Goal: Information Seeking & Learning: Learn about a topic

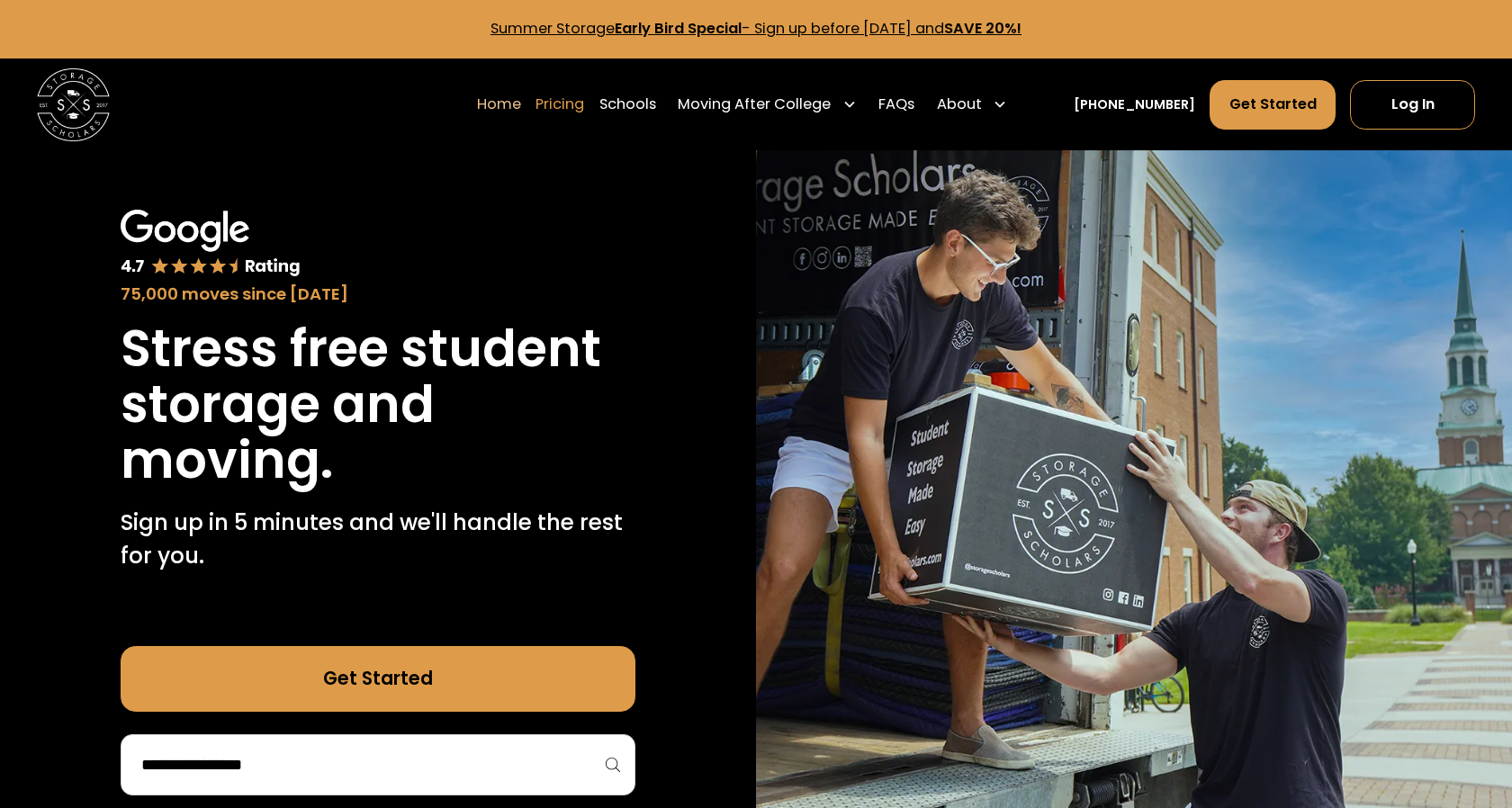
click at [582, 107] on link "Pricing" at bounding box center [560, 104] width 49 height 52
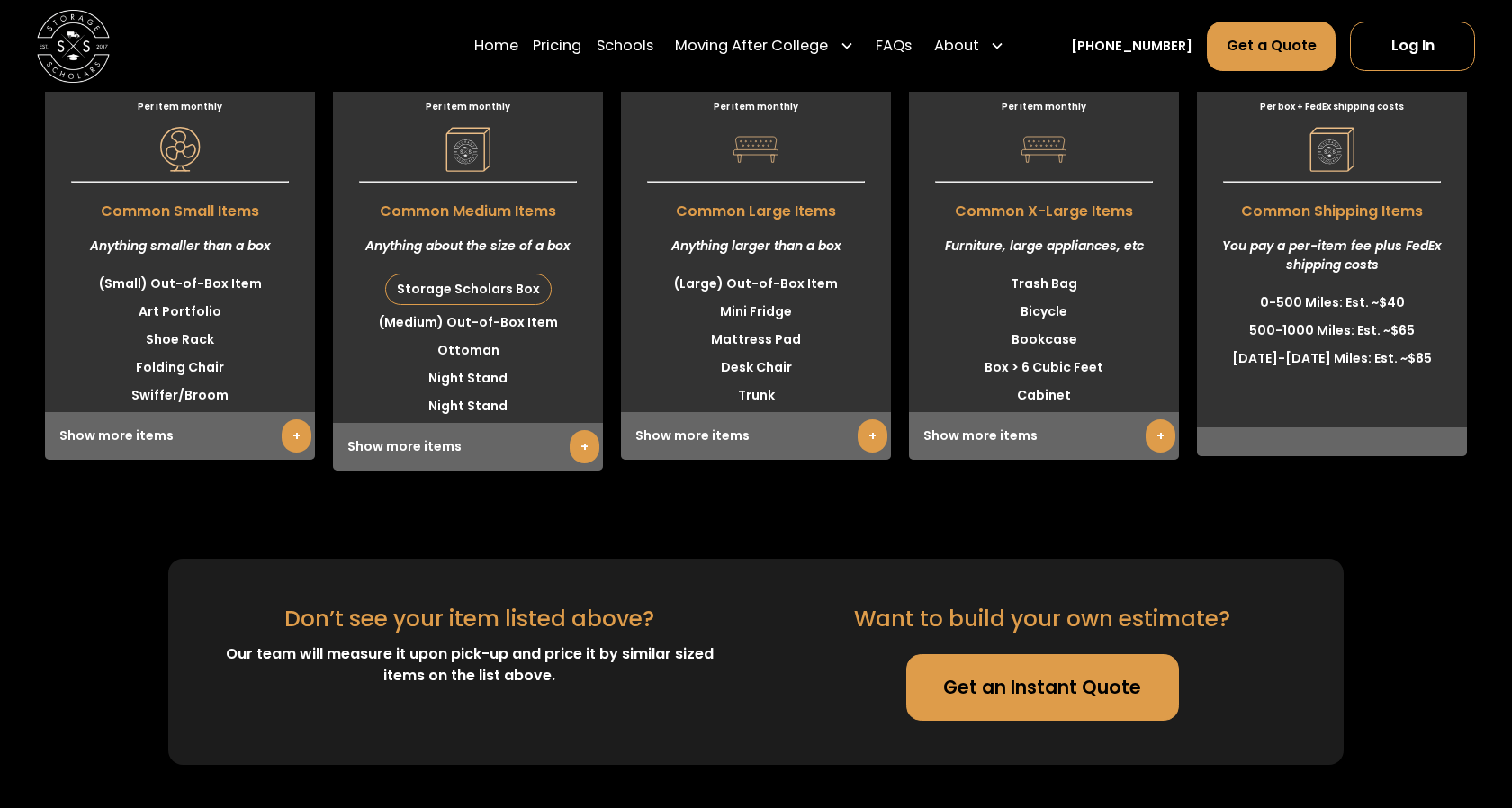
scroll to position [4467, 0]
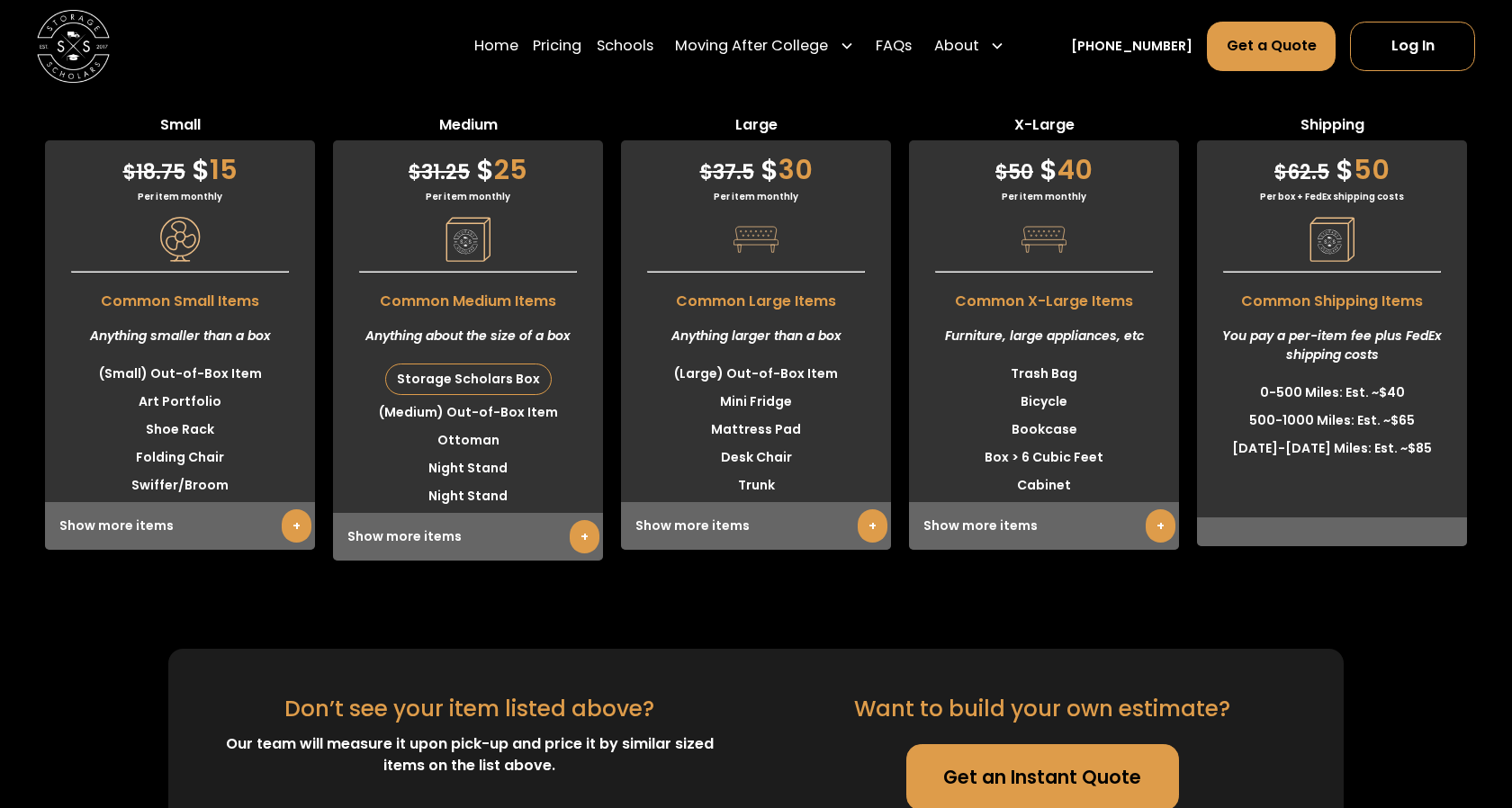
click at [499, 394] on div "Storage Scholars Box" at bounding box center [468, 379] width 165 height 30
click at [578, 554] on link "+" at bounding box center [585, 536] width 30 height 33
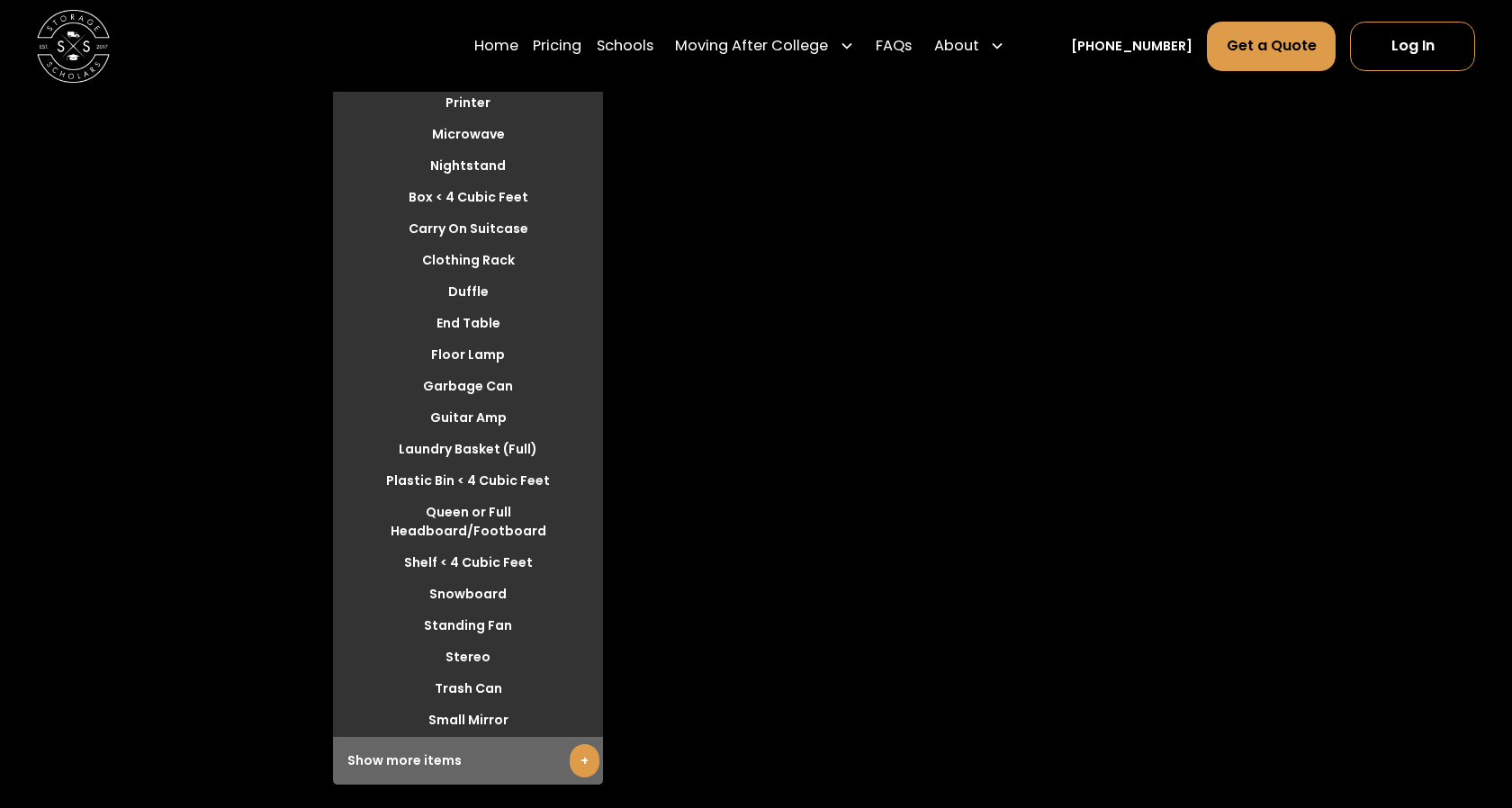
scroll to position [4502, 0]
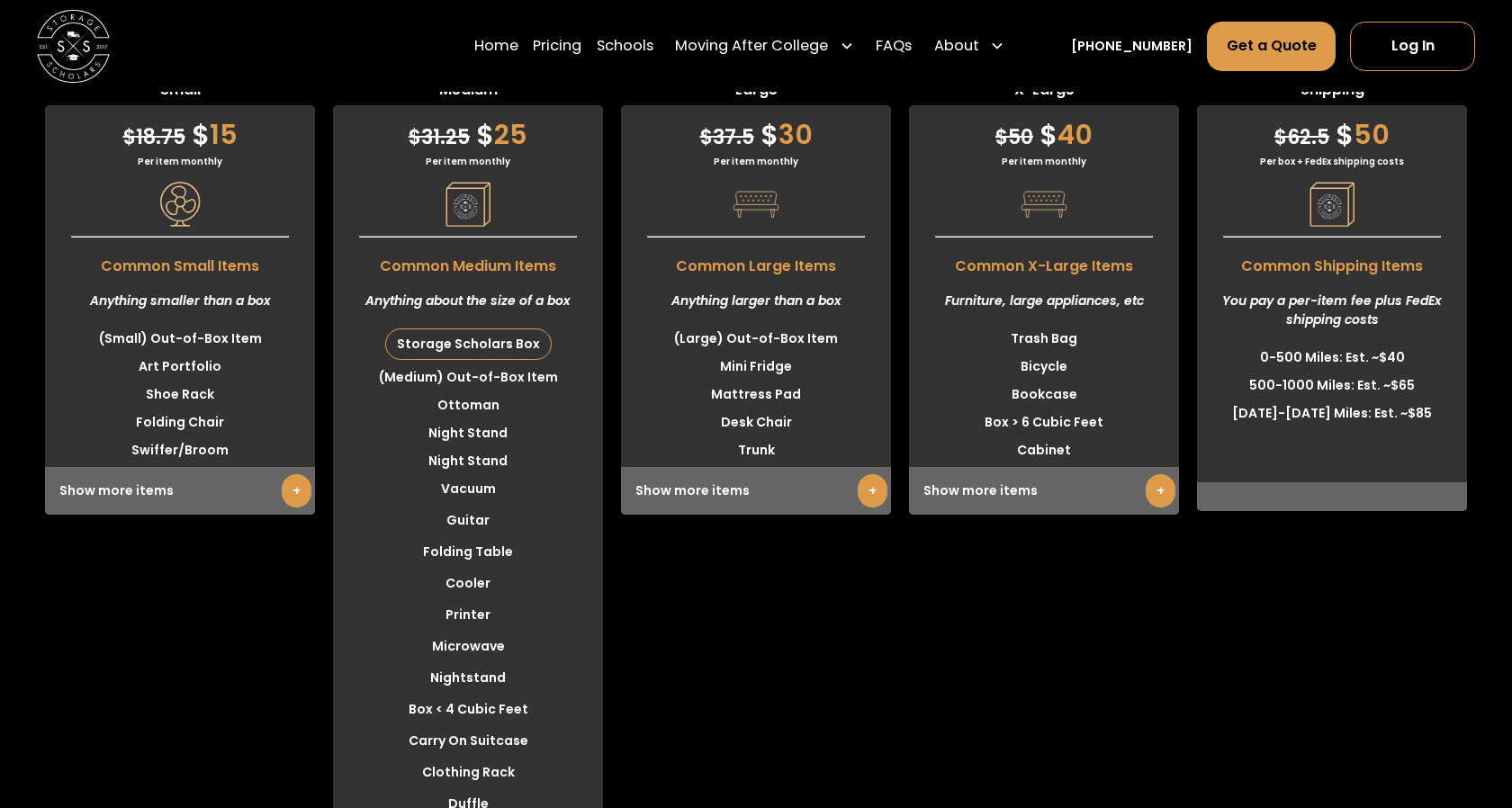
click at [463, 359] on div "Storage Scholars Box" at bounding box center [468, 344] width 165 height 30
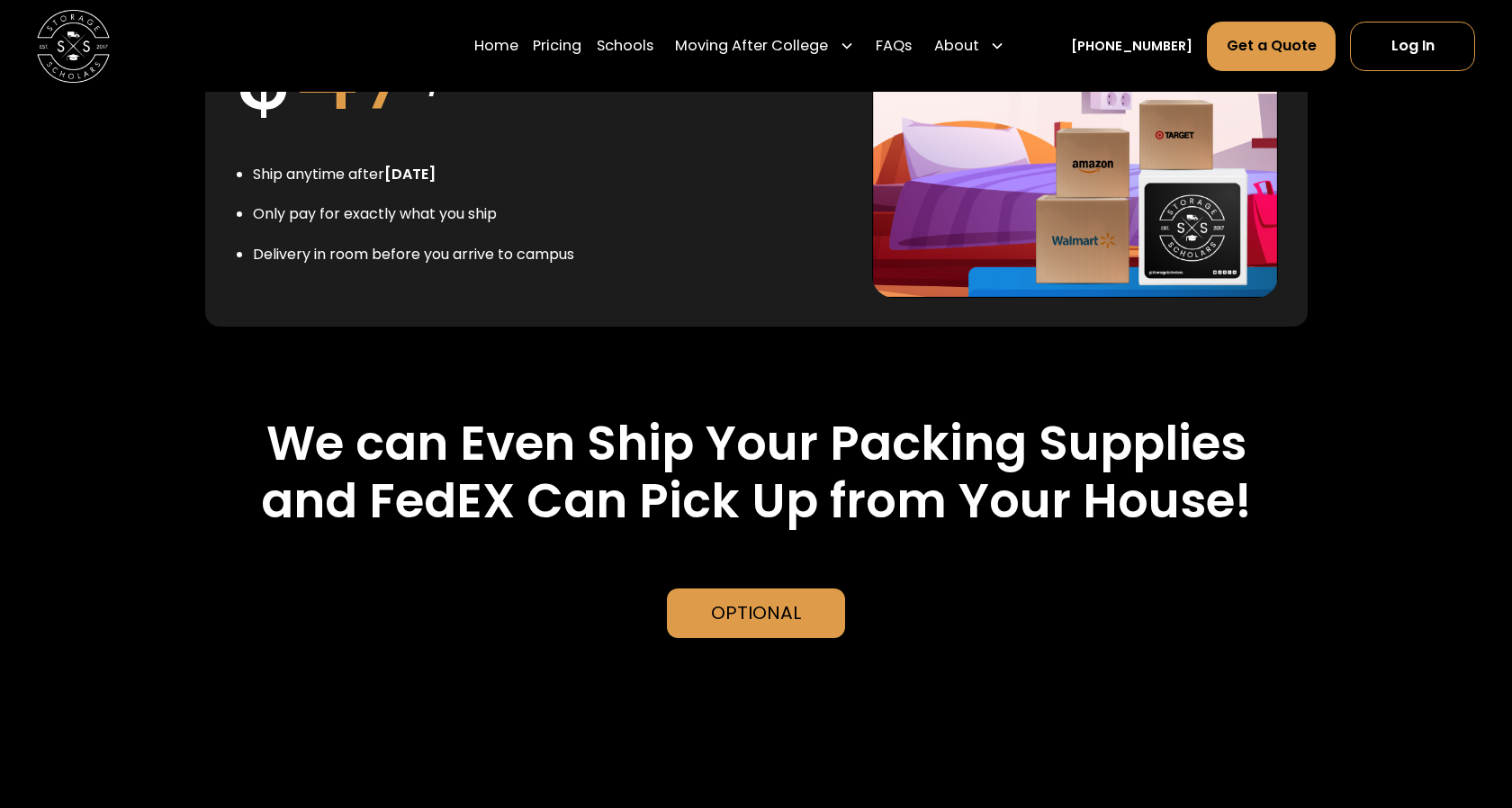
scroll to position [3555, 0]
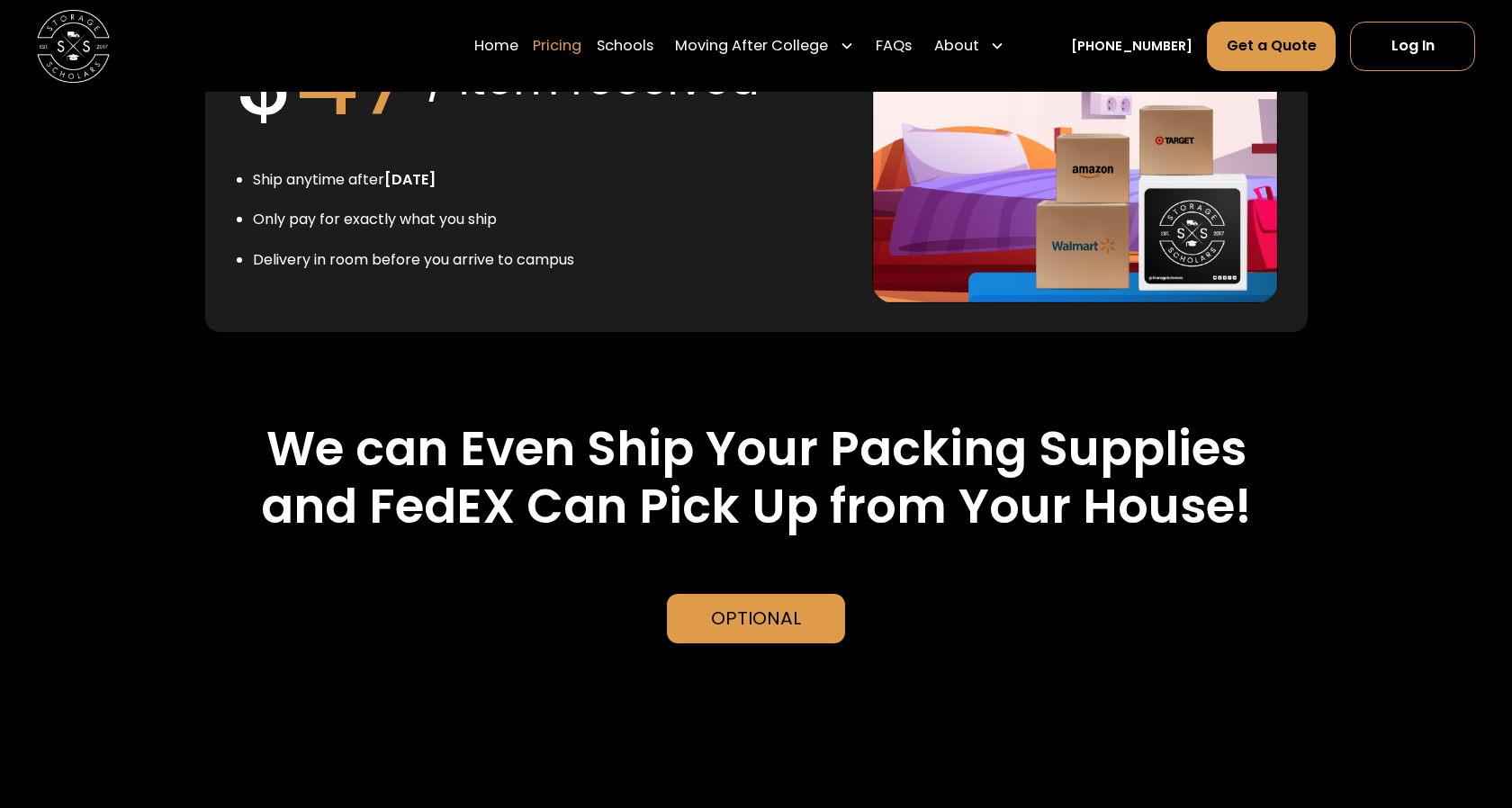
click at [582, 37] on link "Pricing" at bounding box center [557, 45] width 49 height 52
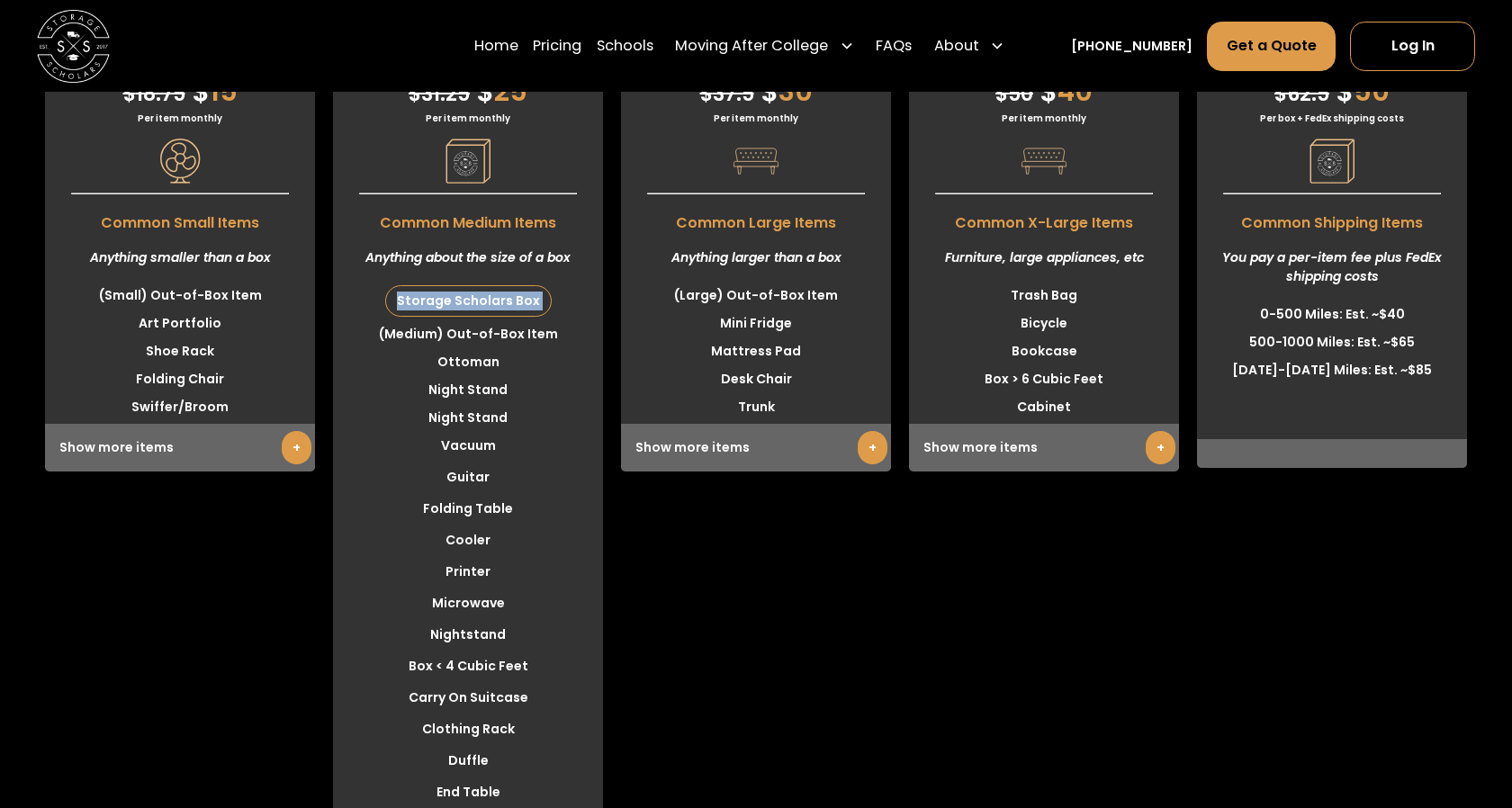
scroll to position [4549, 0]
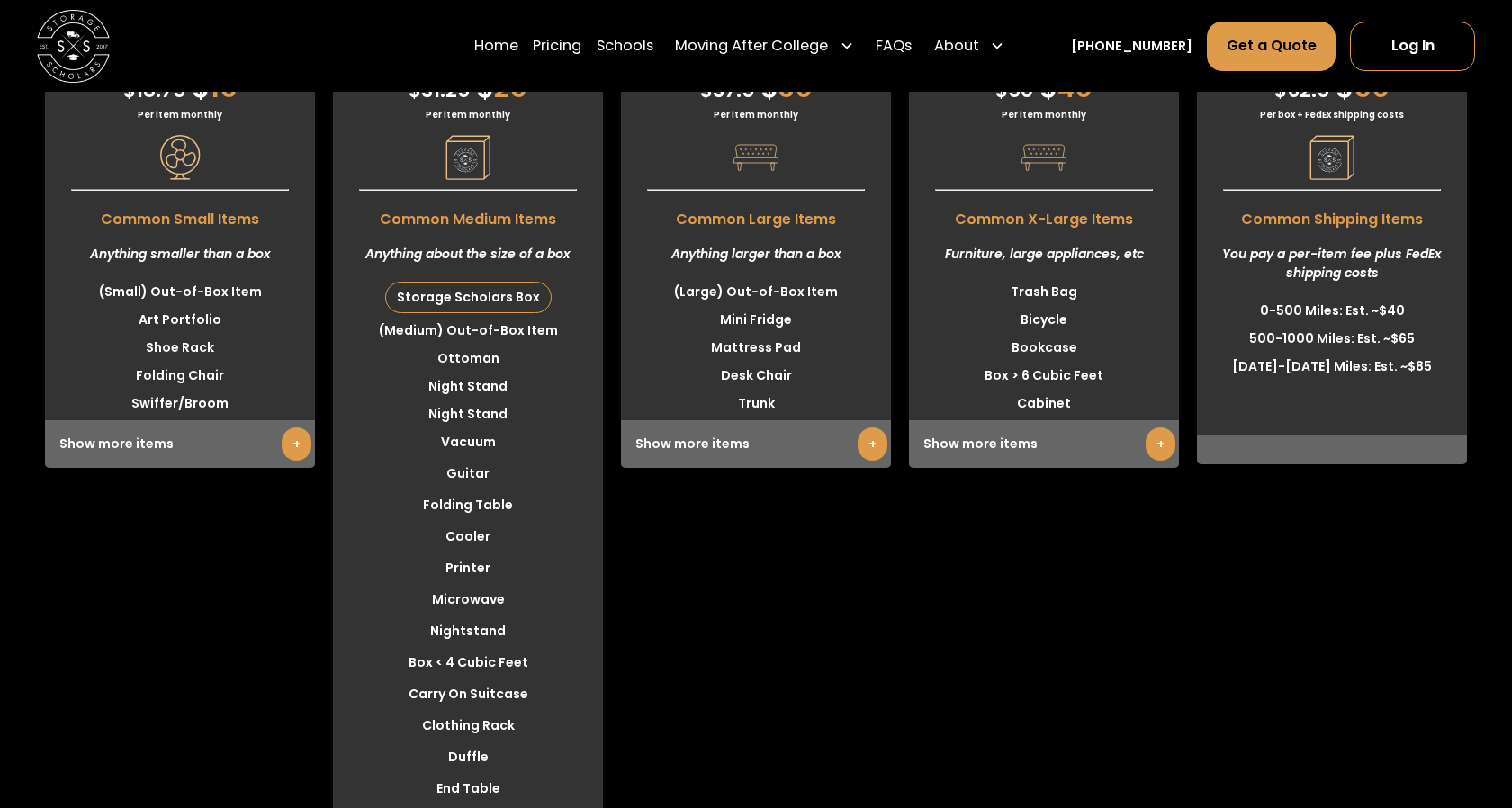
click at [466, 401] on li "Night Stand" at bounding box center [468, 387] width 270 height 28
click at [444, 488] on li "Guitar" at bounding box center [468, 474] width 270 height 28
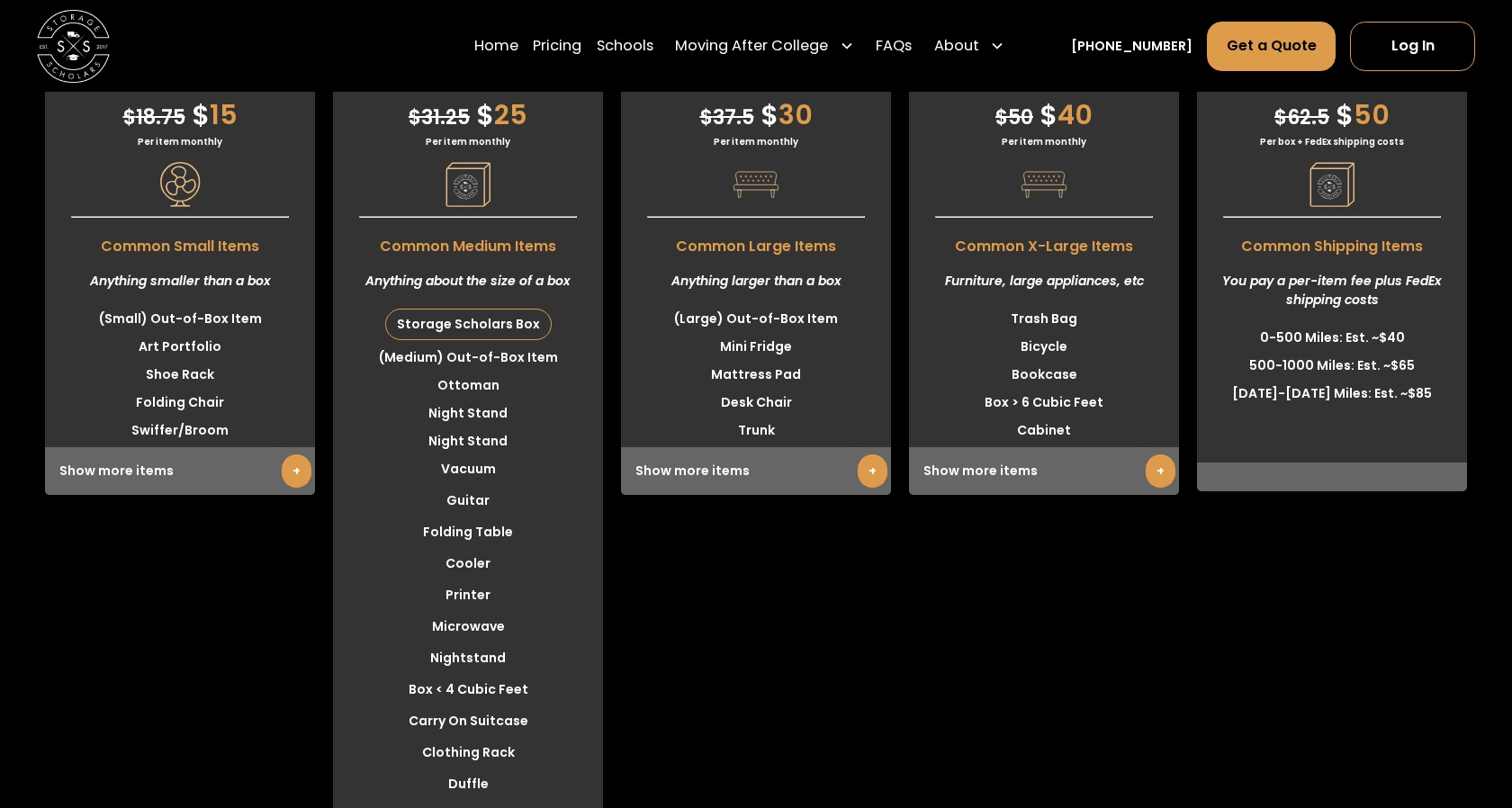
scroll to position [5121, 0]
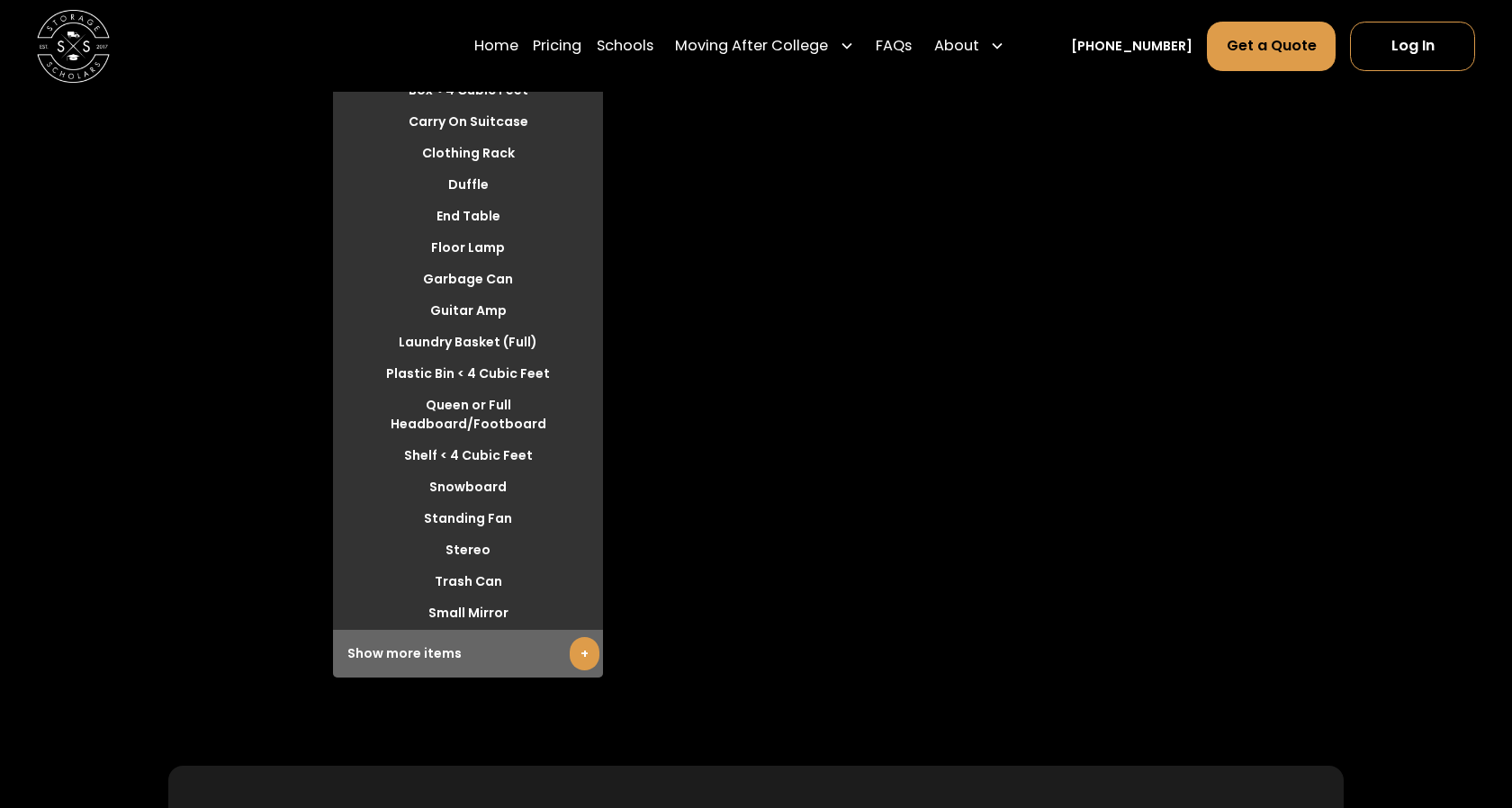
click at [574, 670] on link "+" at bounding box center [585, 653] width 30 height 33
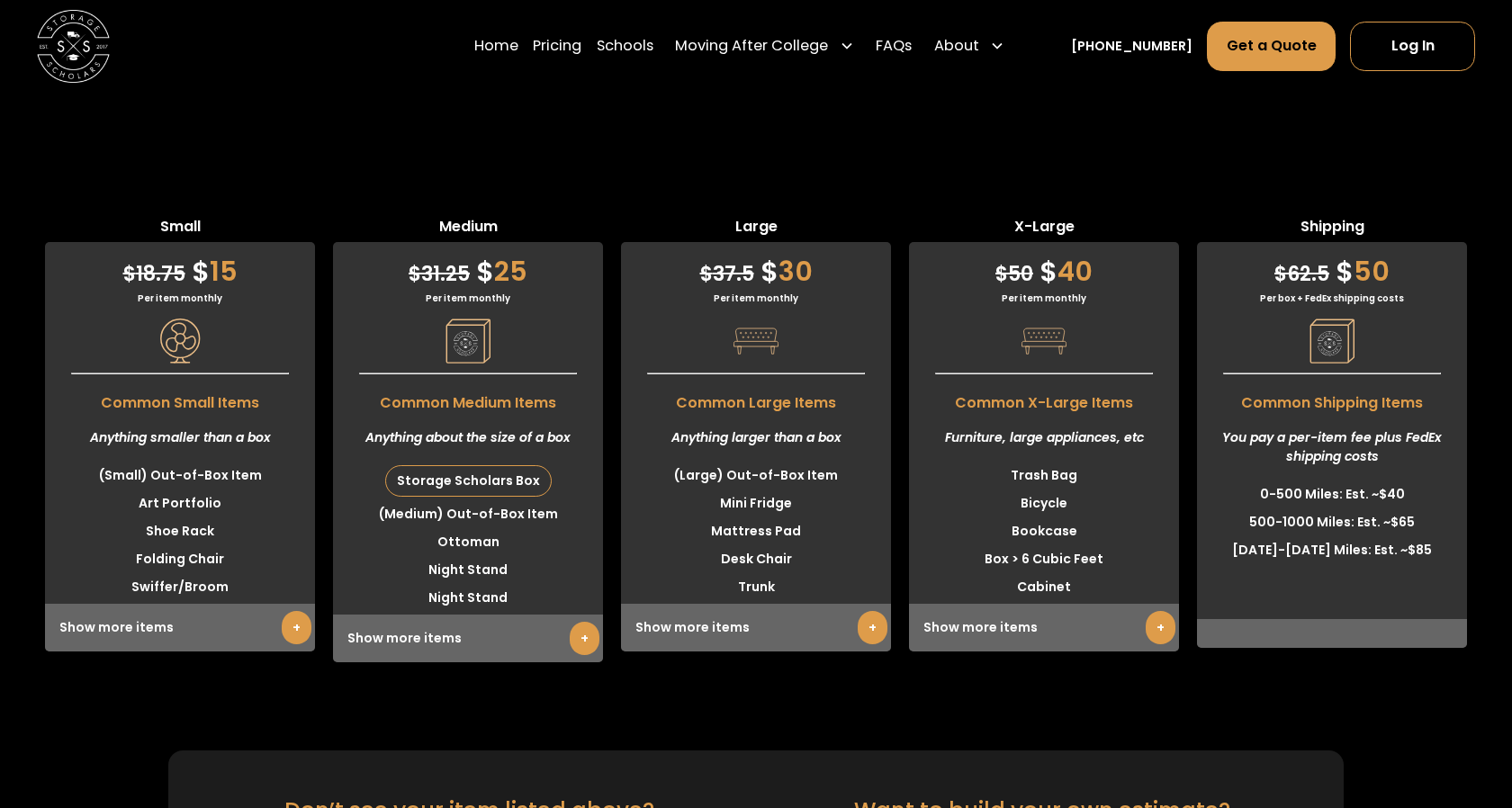
scroll to position [4366, 0]
drag, startPoint x: 487, startPoint y: 320, endPoint x: 551, endPoint y: 323, distance: 64.1
click at [551, 291] on div "$ 31.25 $ 25" at bounding box center [468, 266] width 270 height 50
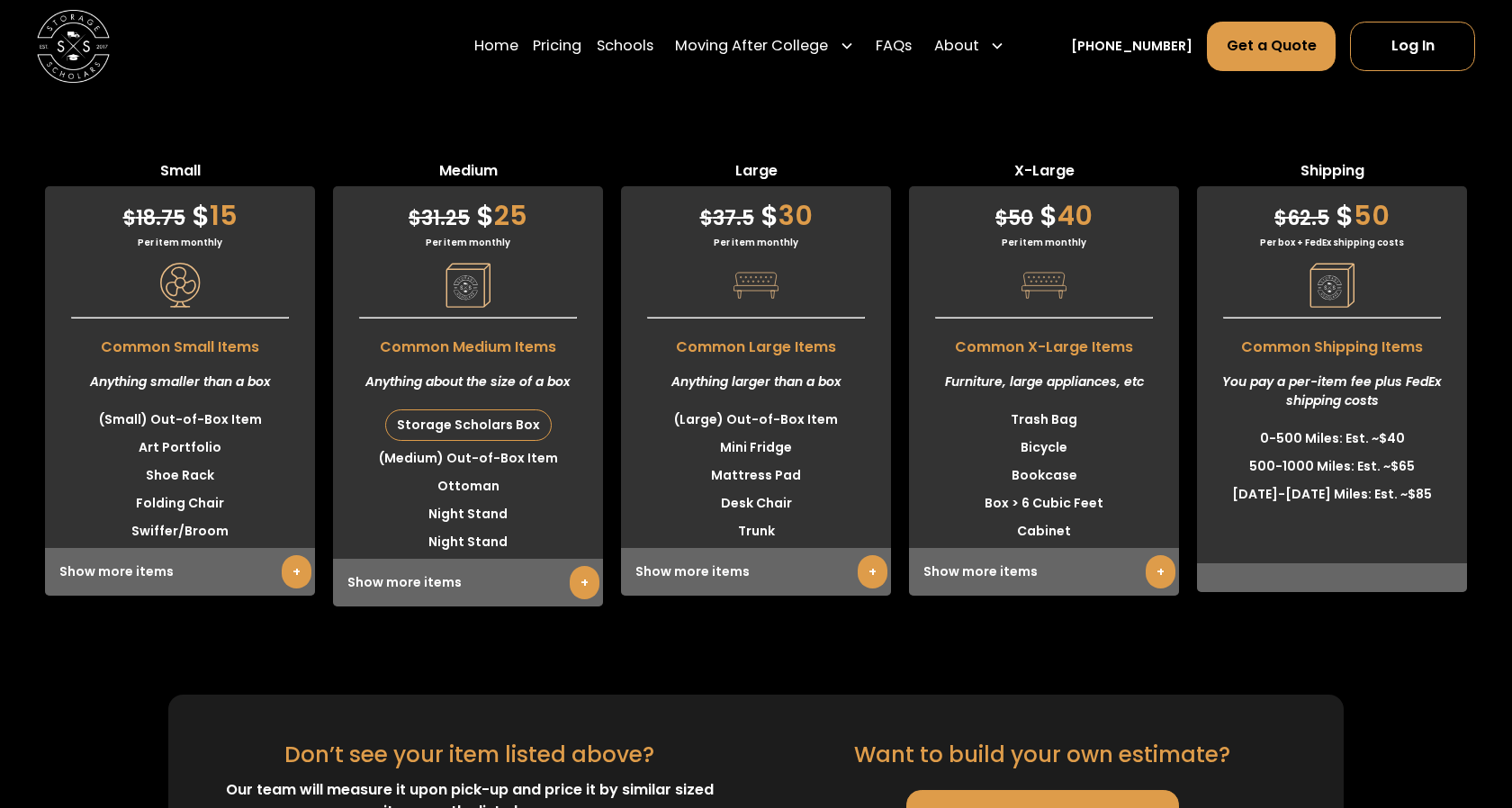
scroll to position [4423, 0]
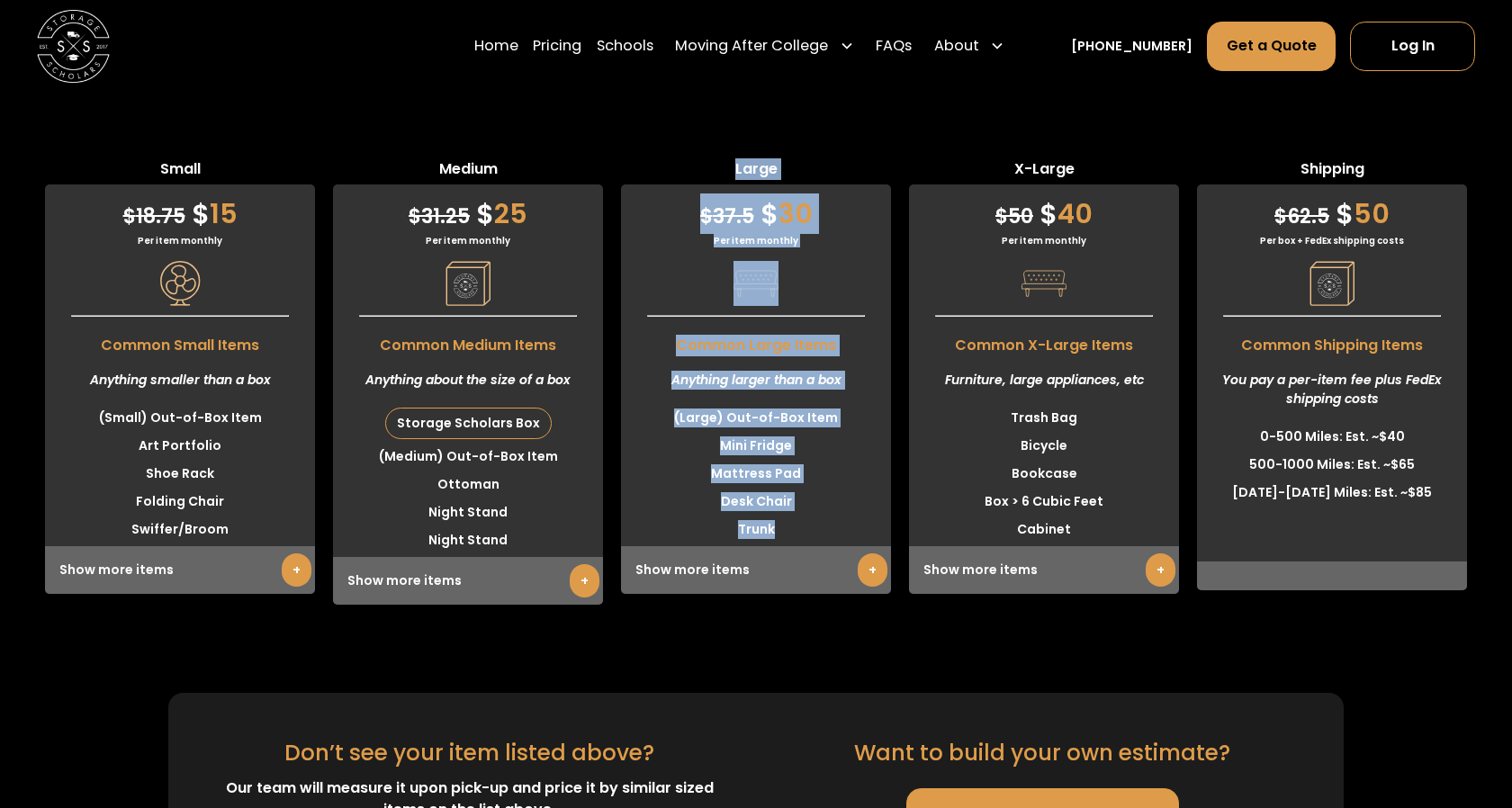
drag, startPoint x: 748, startPoint y: 693, endPoint x: 758, endPoint y: 712, distance: 21.5
click at [761, 663] on div "Small $ 18.75 $ 15 Per item monthly Common Small Items Anything smaller than a …" at bounding box center [756, 367] width 1512 height 593
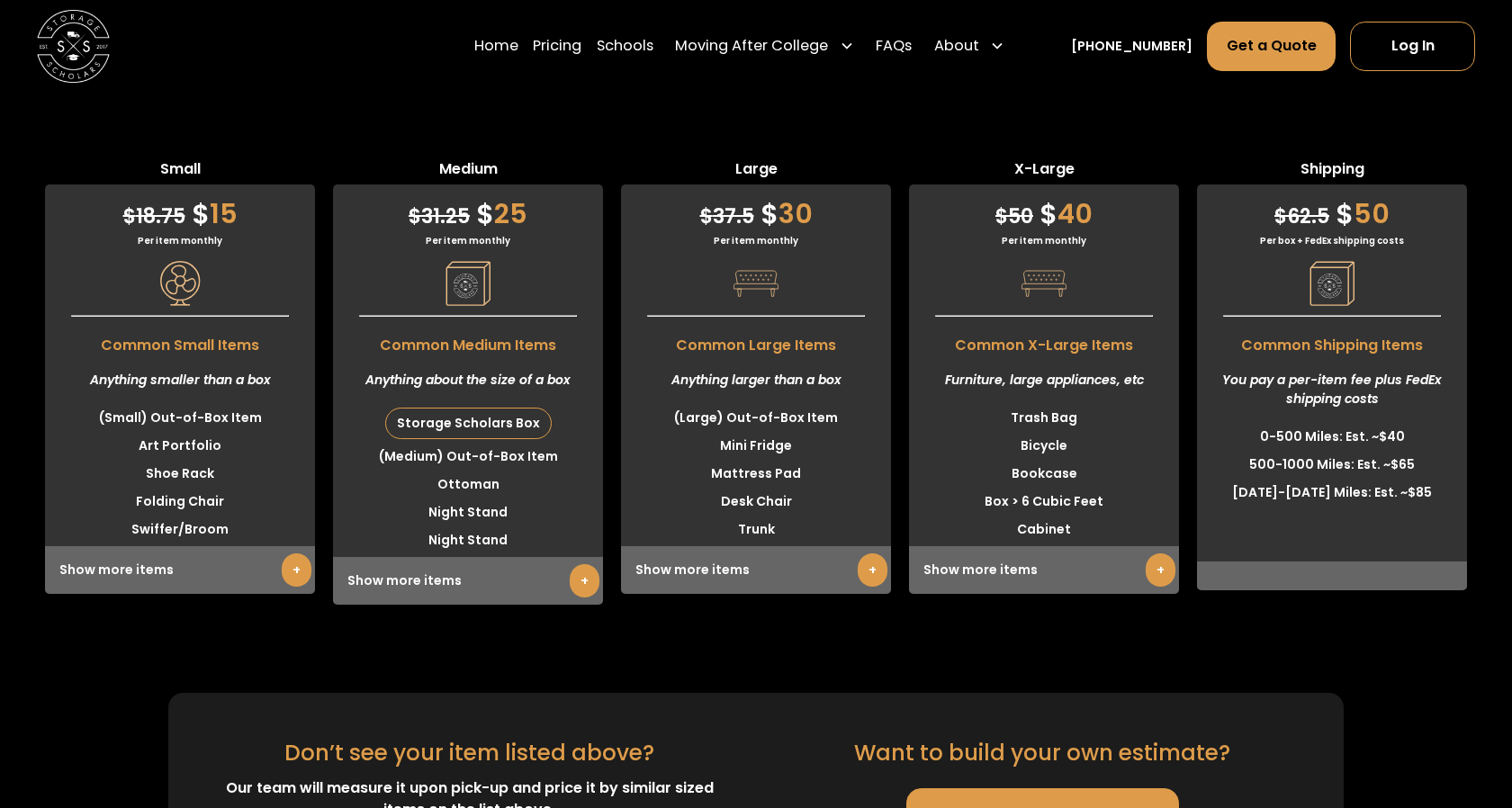
click at [716, 725] on section "Students Store & Save Small $ 18.75 $ 15 Per item monthly Common Small Items An…" at bounding box center [756, 404] width 1512 height 991
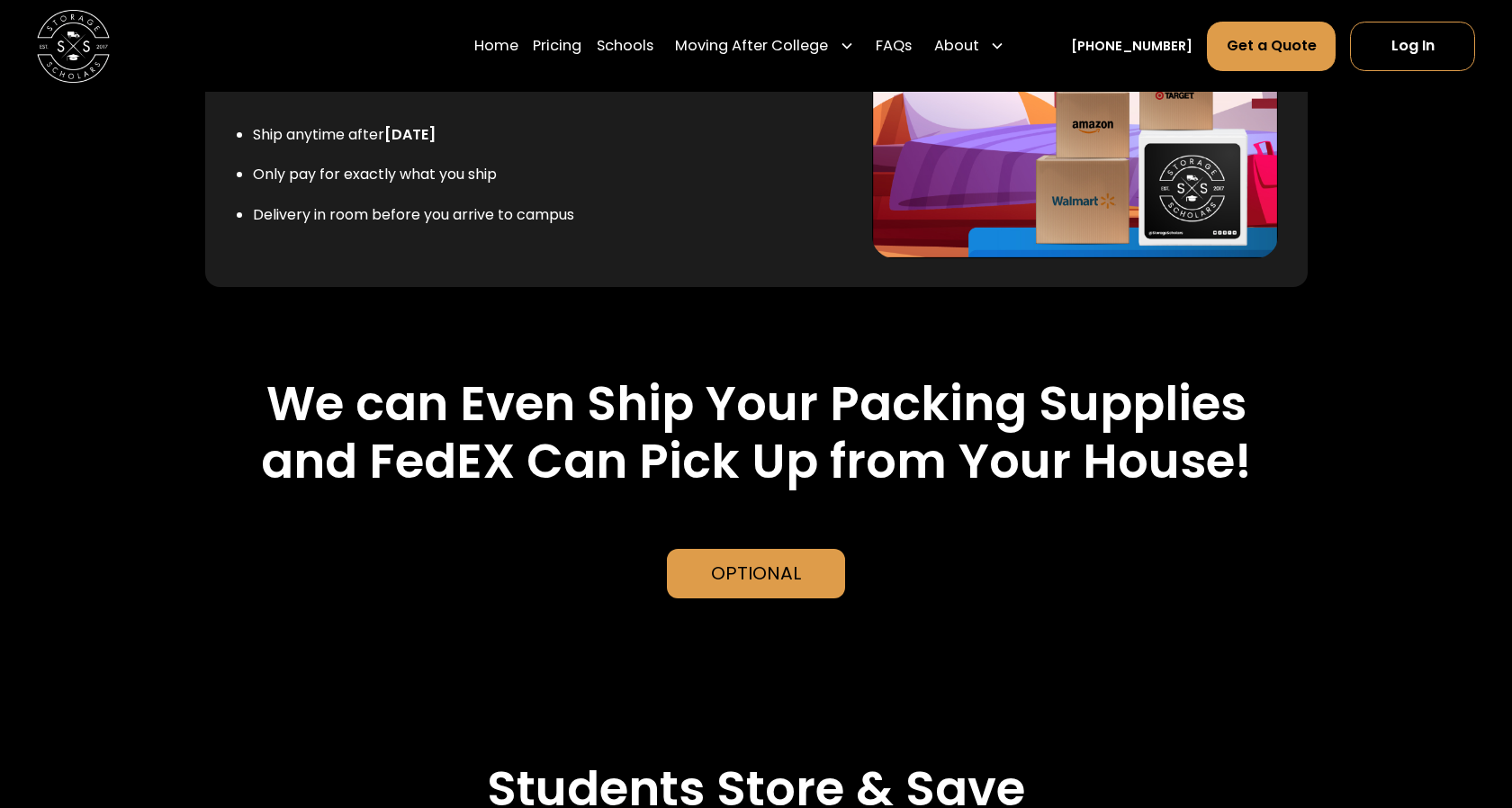
scroll to position [3588, 0]
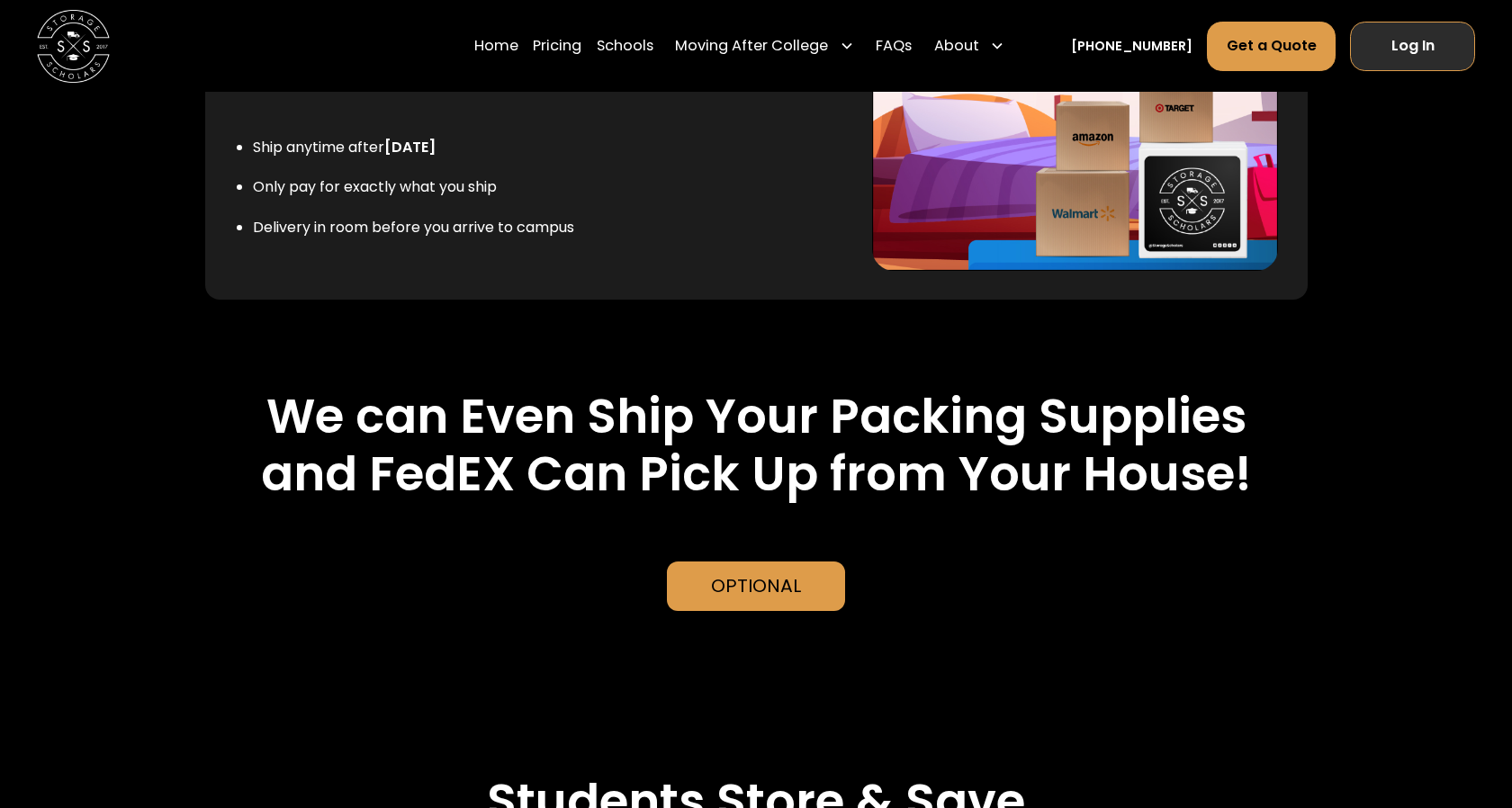
click at [1411, 51] on link "Log In" at bounding box center [1413, 46] width 125 height 50
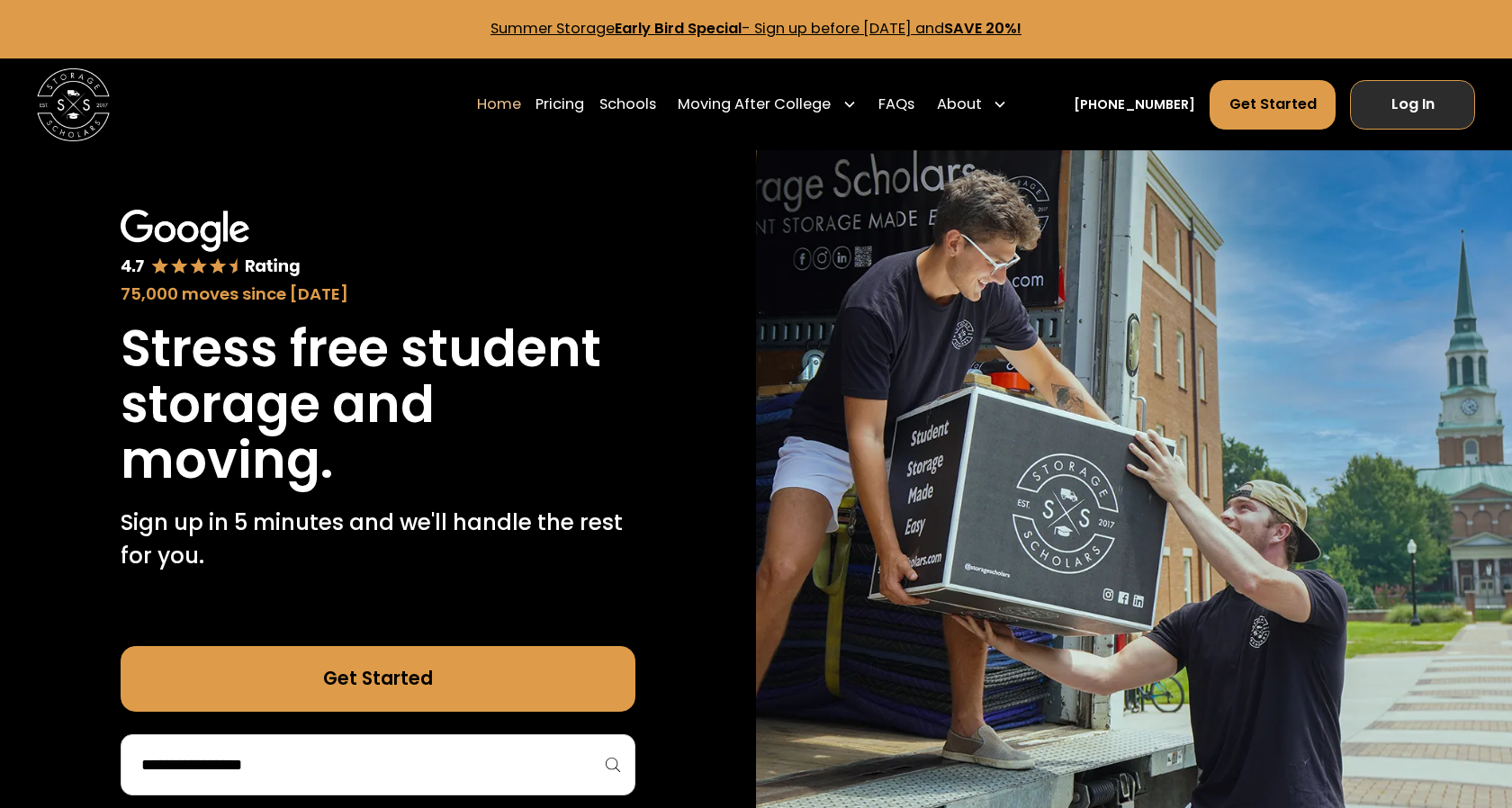
click at [1430, 99] on link "Log In" at bounding box center [1413, 104] width 125 height 50
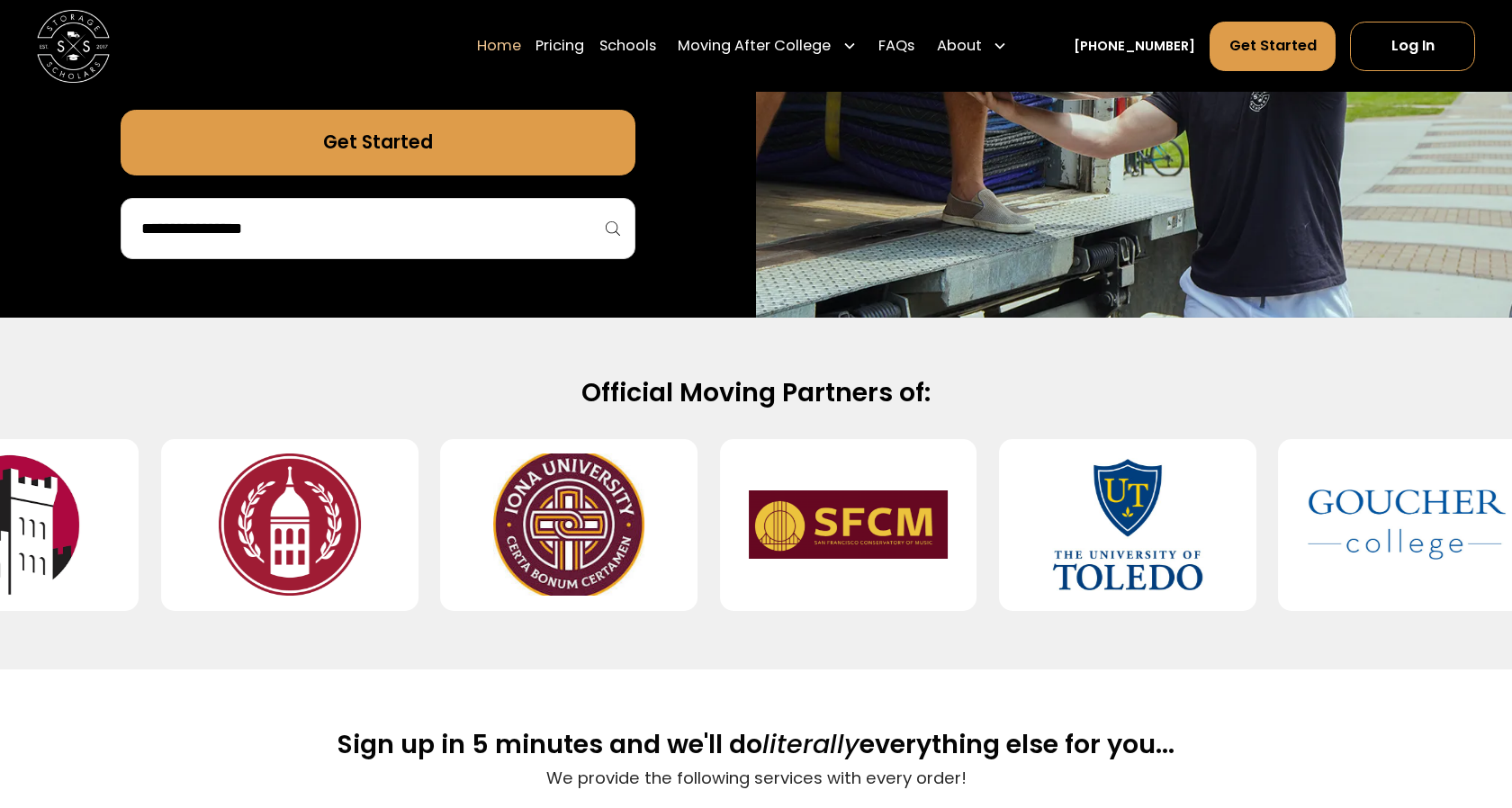
scroll to position [949, 0]
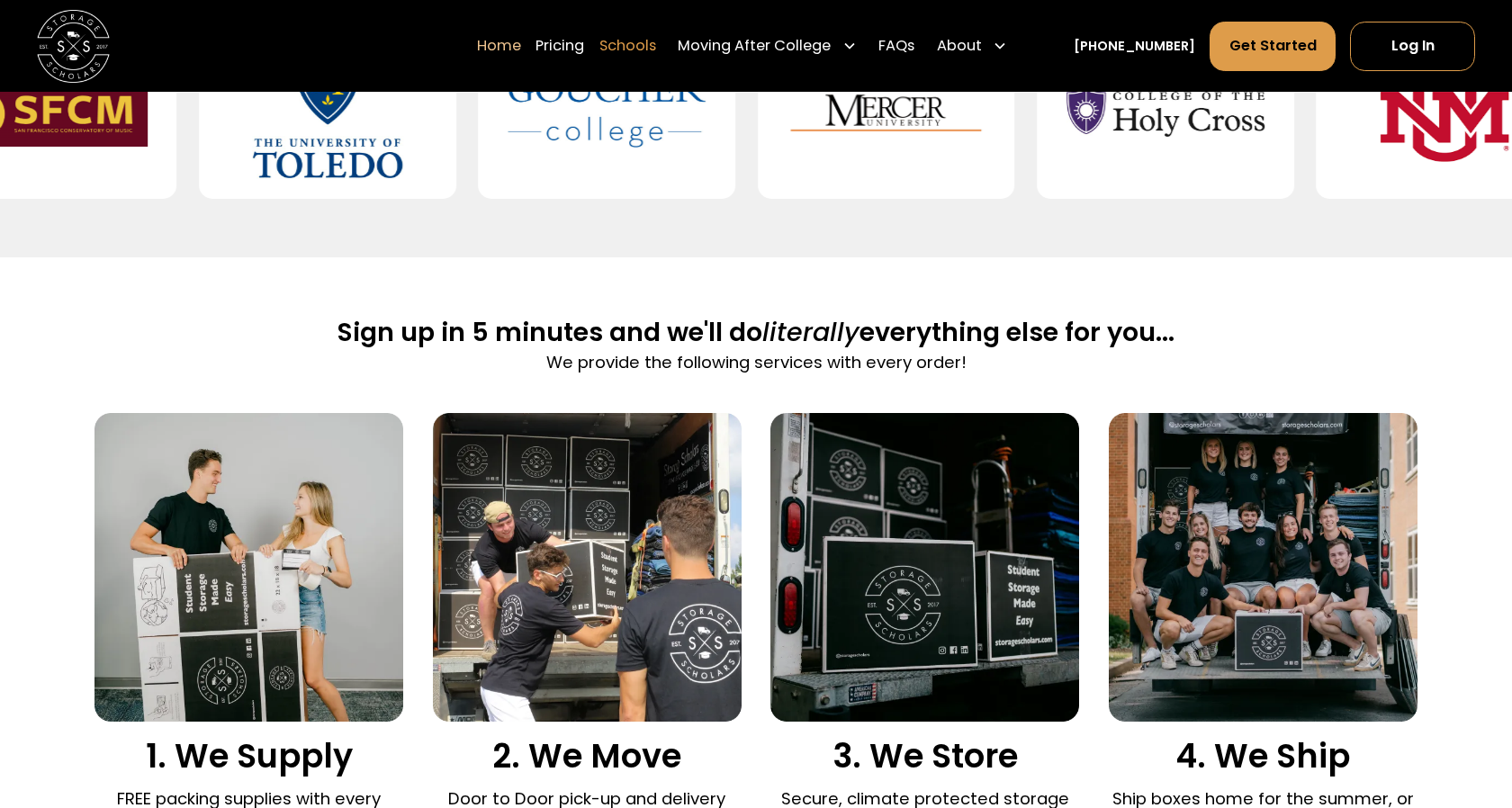
click at [653, 39] on link "Schools" at bounding box center [628, 45] width 56 height 52
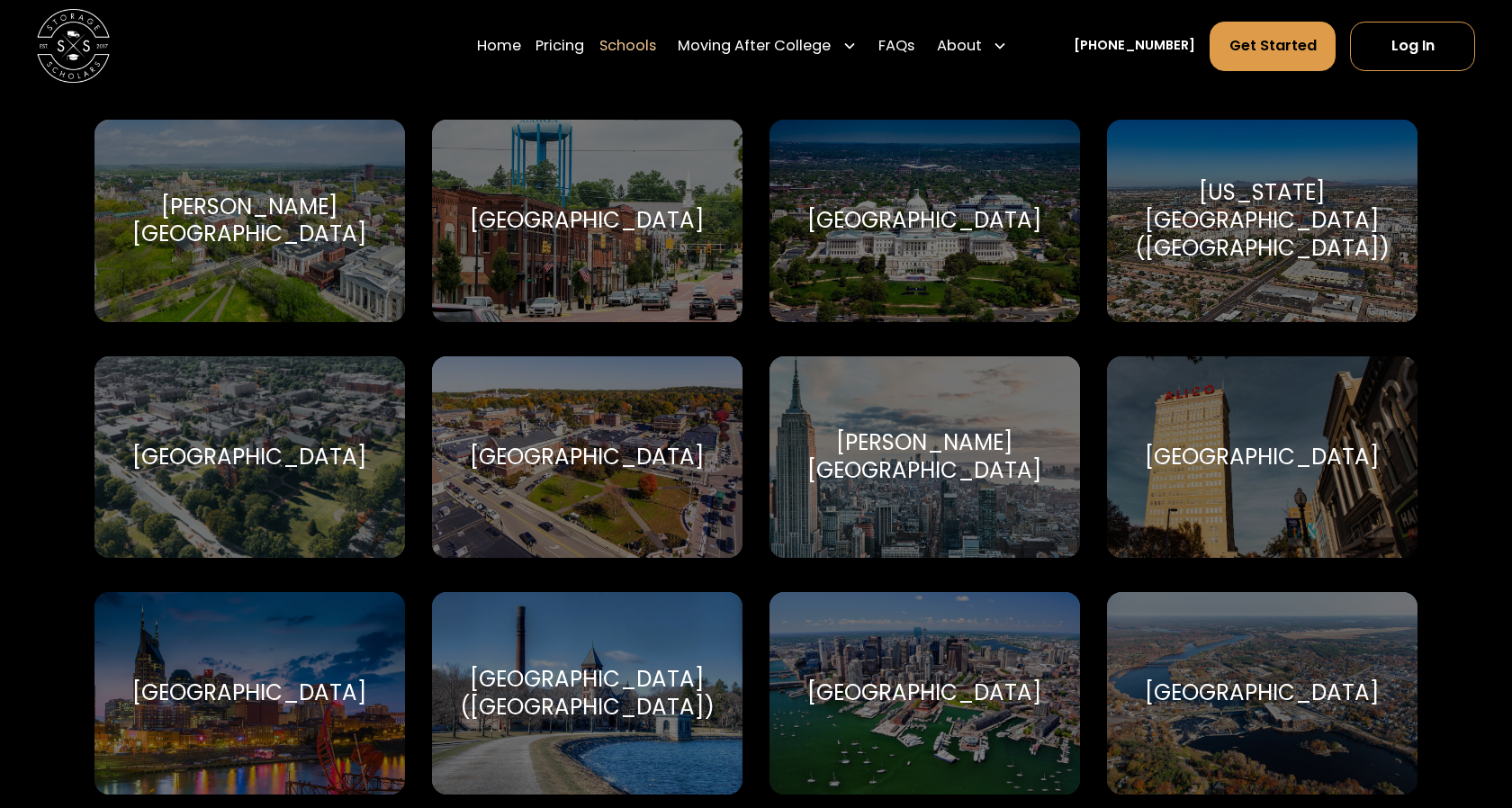
scroll to position [450, 0]
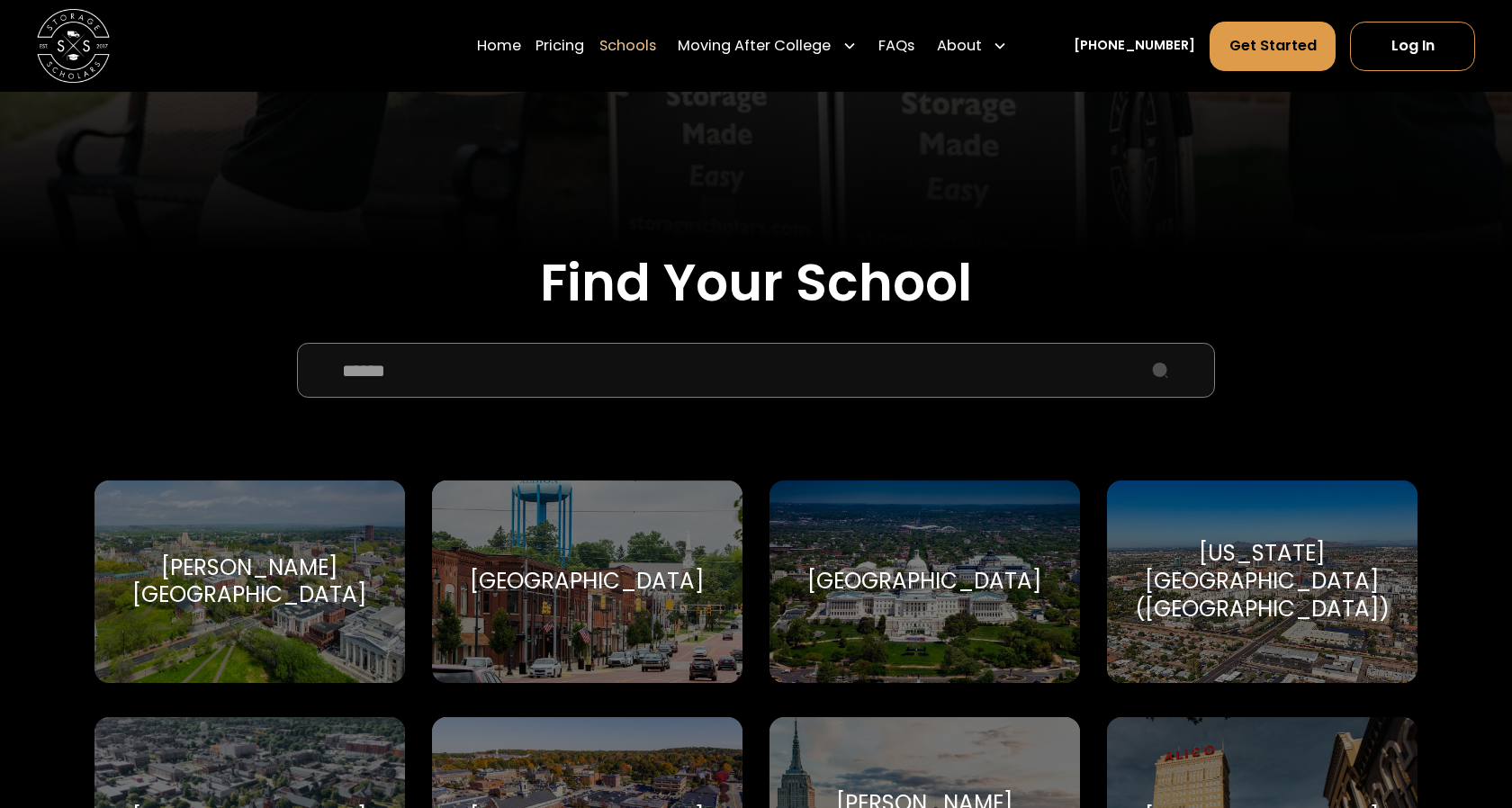
click at [632, 359] on input "School Select Form" at bounding box center [756, 370] width 919 height 55
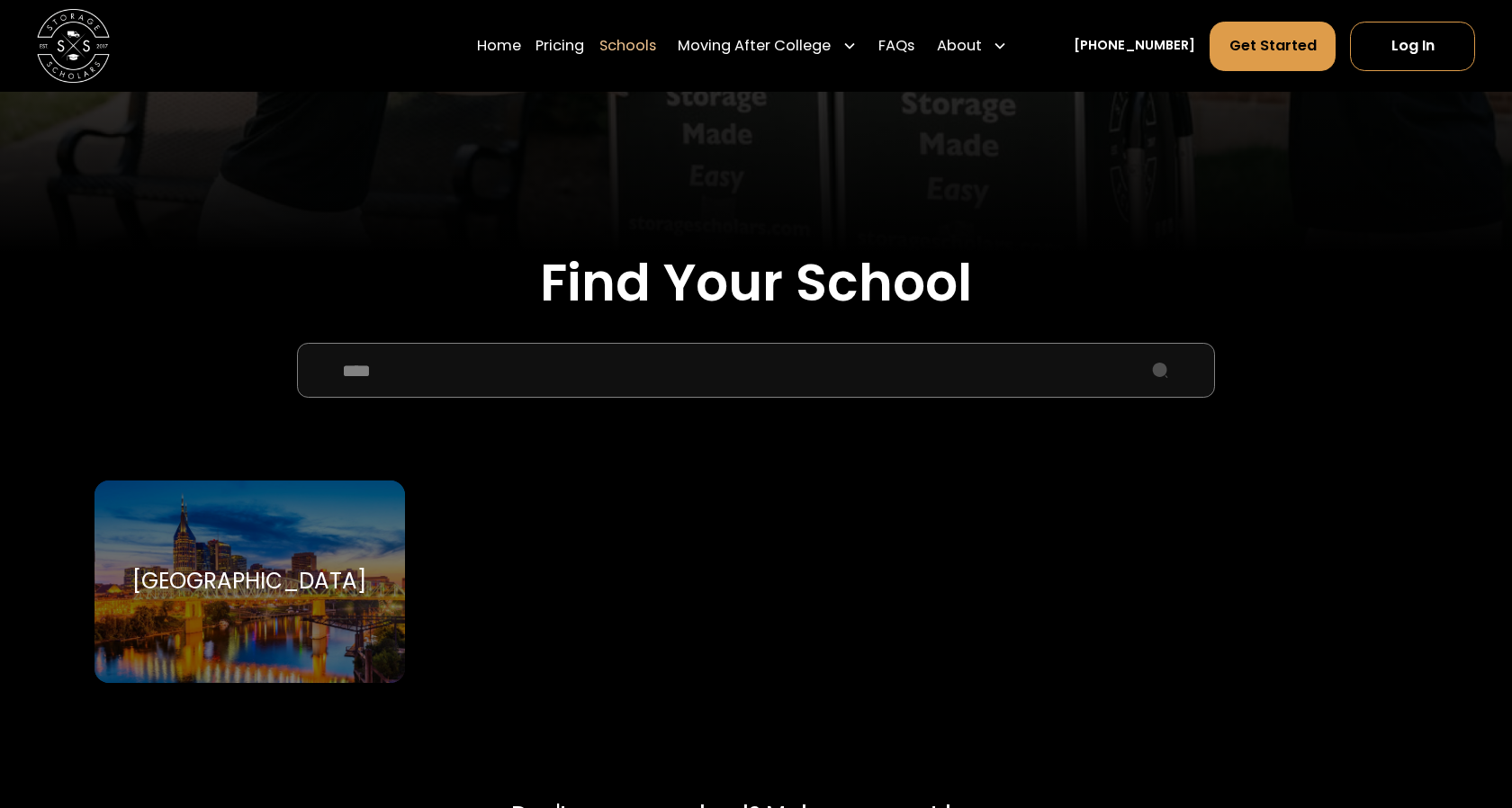
type input "****"
click at [266, 563] on div "[GEOGRAPHIC_DATA]" at bounding box center [250, 582] width 311 height 203
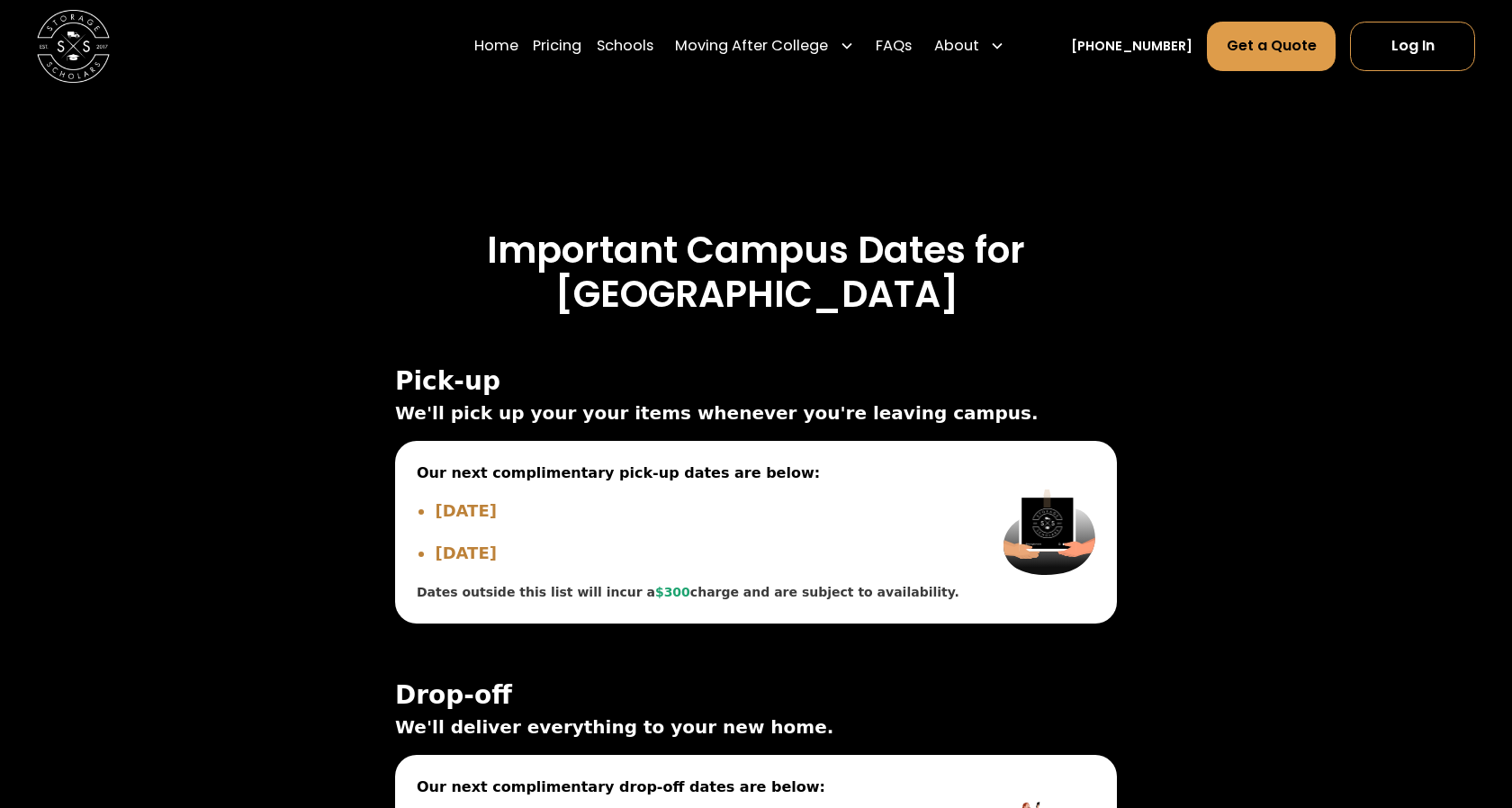
scroll to position [5596, 0]
